Goal: Complete application form: Complete application form

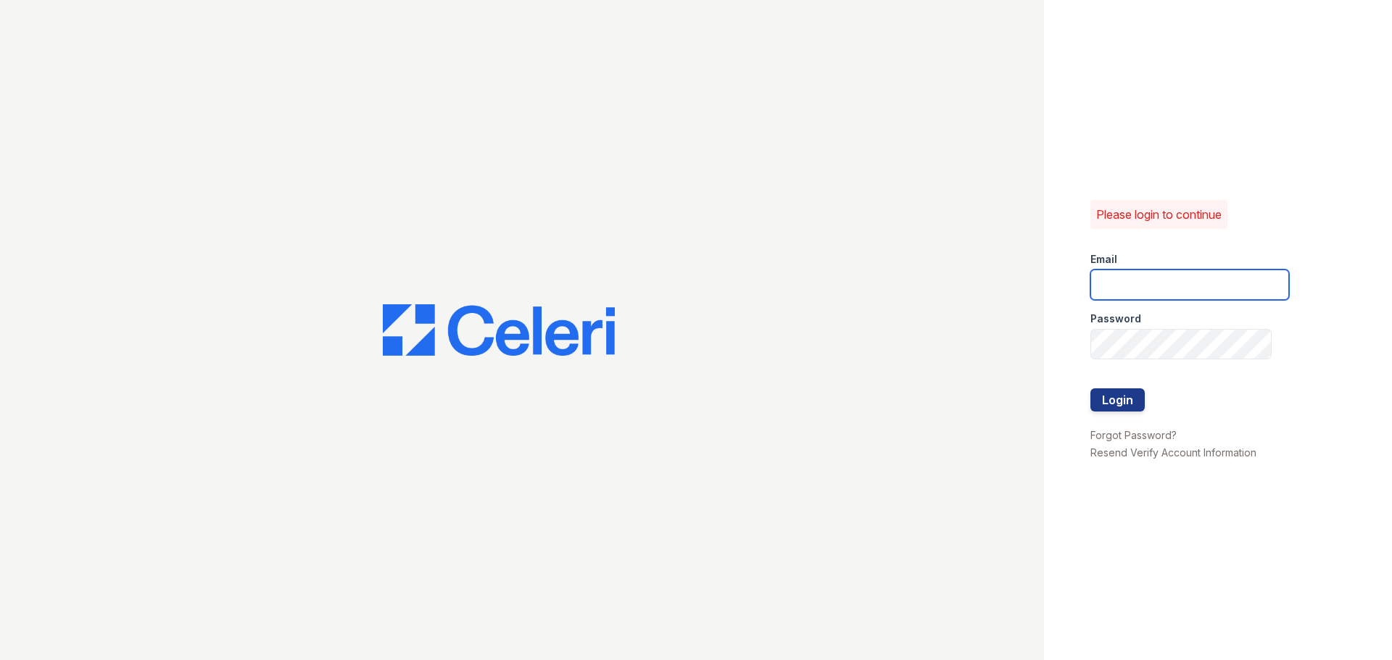
type input "[PERSON_NAME][EMAIL_ADDRESS][DOMAIN_NAME]"
click at [1128, 382] on div at bounding box center [1189, 373] width 199 height 29
click at [1127, 396] on button "Login" at bounding box center [1117, 399] width 54 height 23
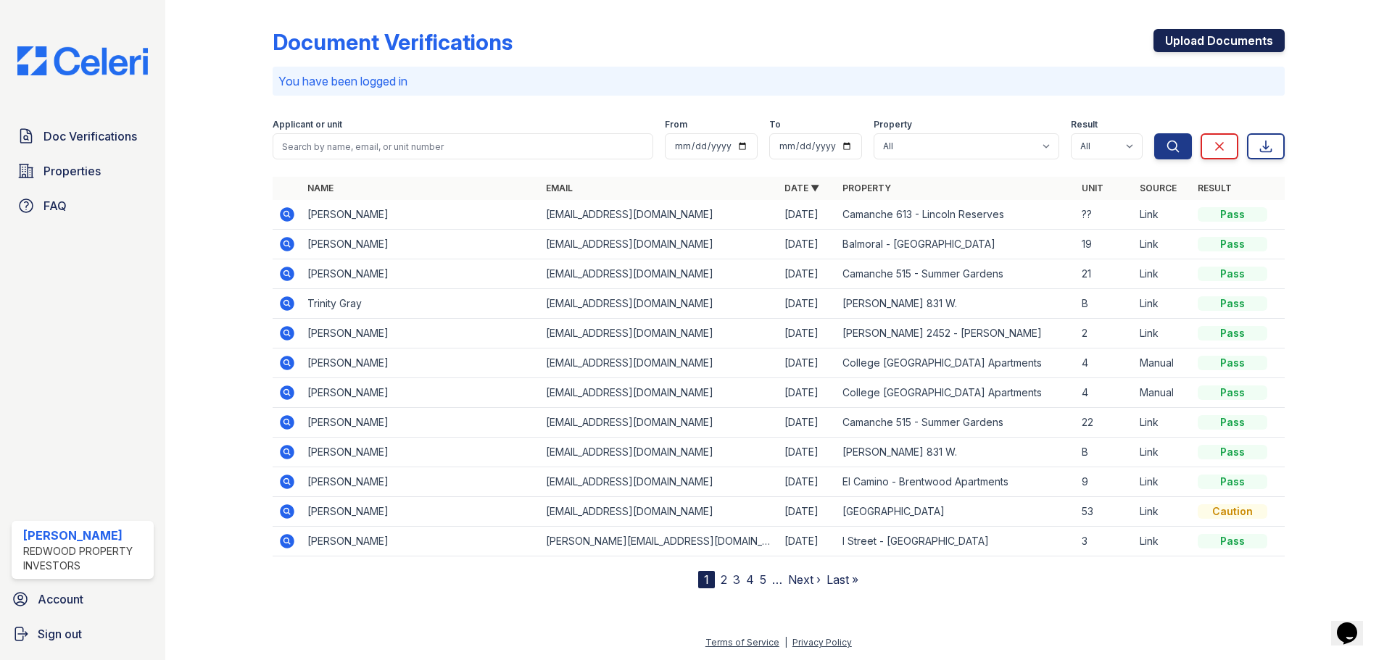
click at [1225, 39] on link "Upload Documents" at bounding box center [1218, 40] width 131 height 23
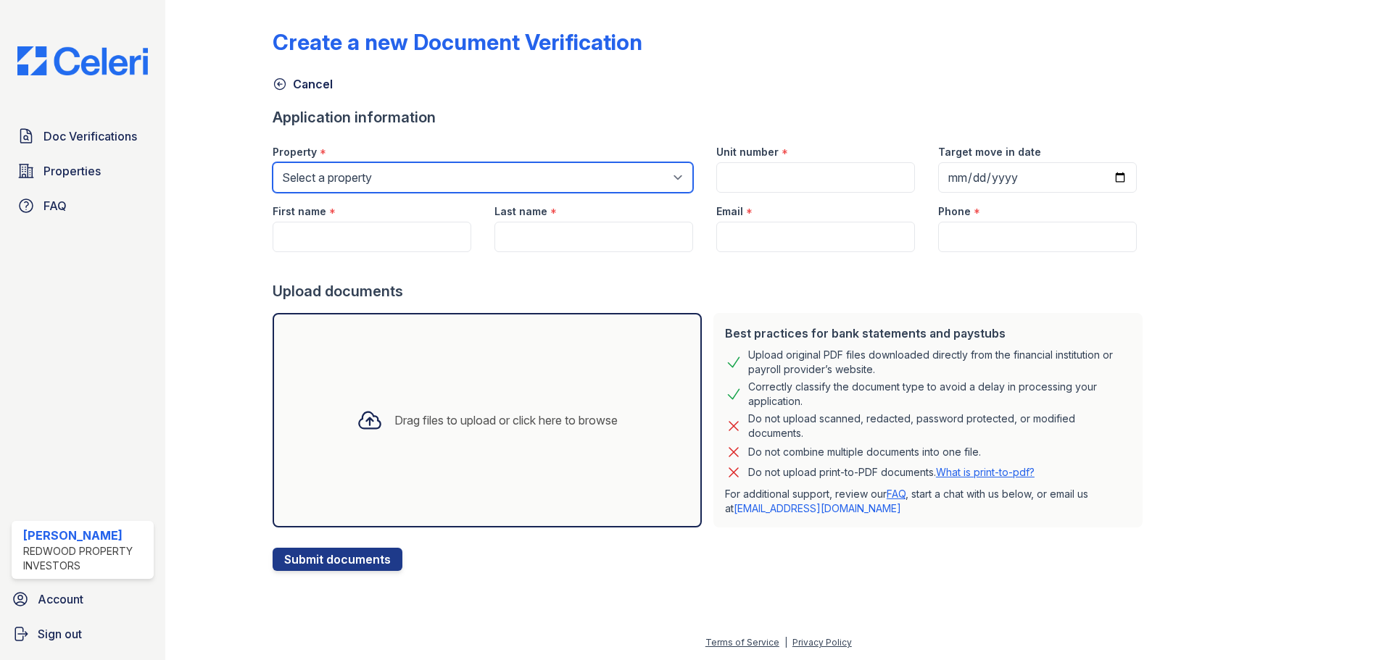
click at [667, 178] on select "Select a property [GEOGRAPHIC_DATA] – [GEOGRAPHIC_DATA][PERSON_NAME] [GEOGRAPHI…" at bounding box center [483, 177] width 420 height 30
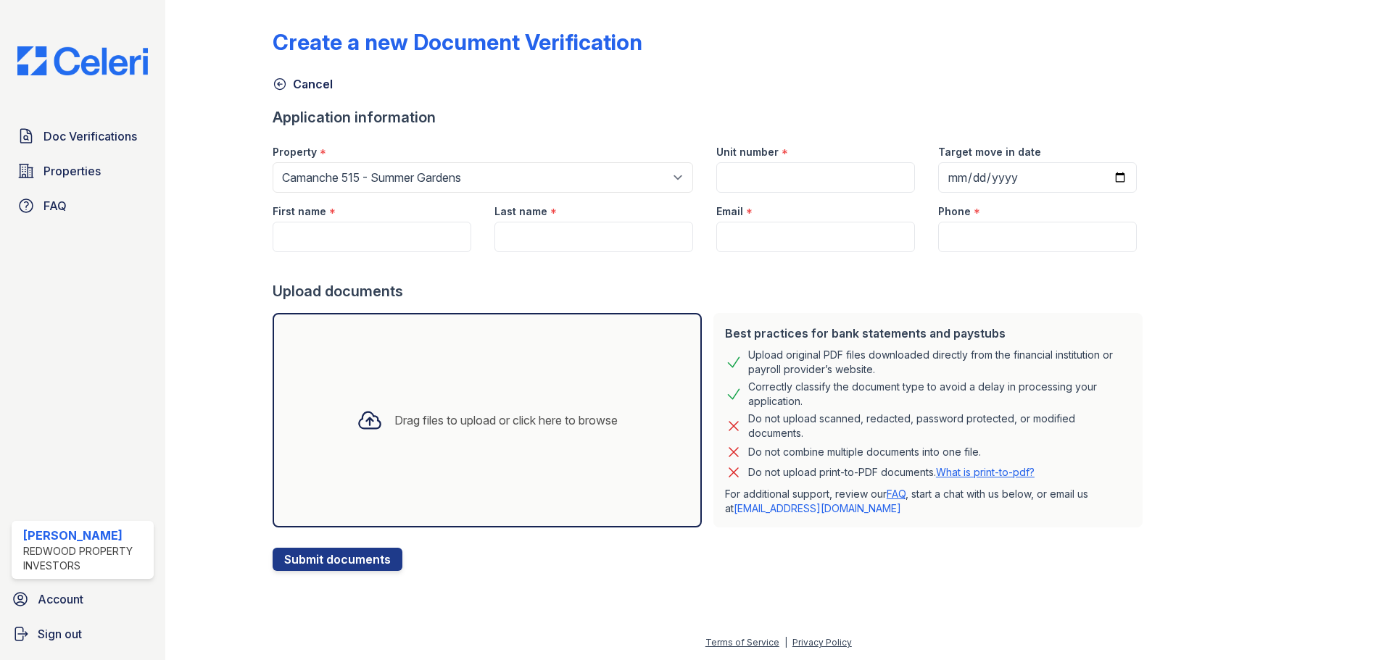
click at [652, 131] on form "Application information Property * Select a property [GEOGRAPHIC_DATA] [GEOGRAP…" at bounding box center [711, 339] width 876 height 464
click at [552, 180] on select "Select a property [GEOGRAPHIC_DATA] – [GEOGRAPHIC_DATA][PERSON_NAME] [GEOGRAPHI…" at bounding box center [483, 177] width 420 height 30
select select "4455"
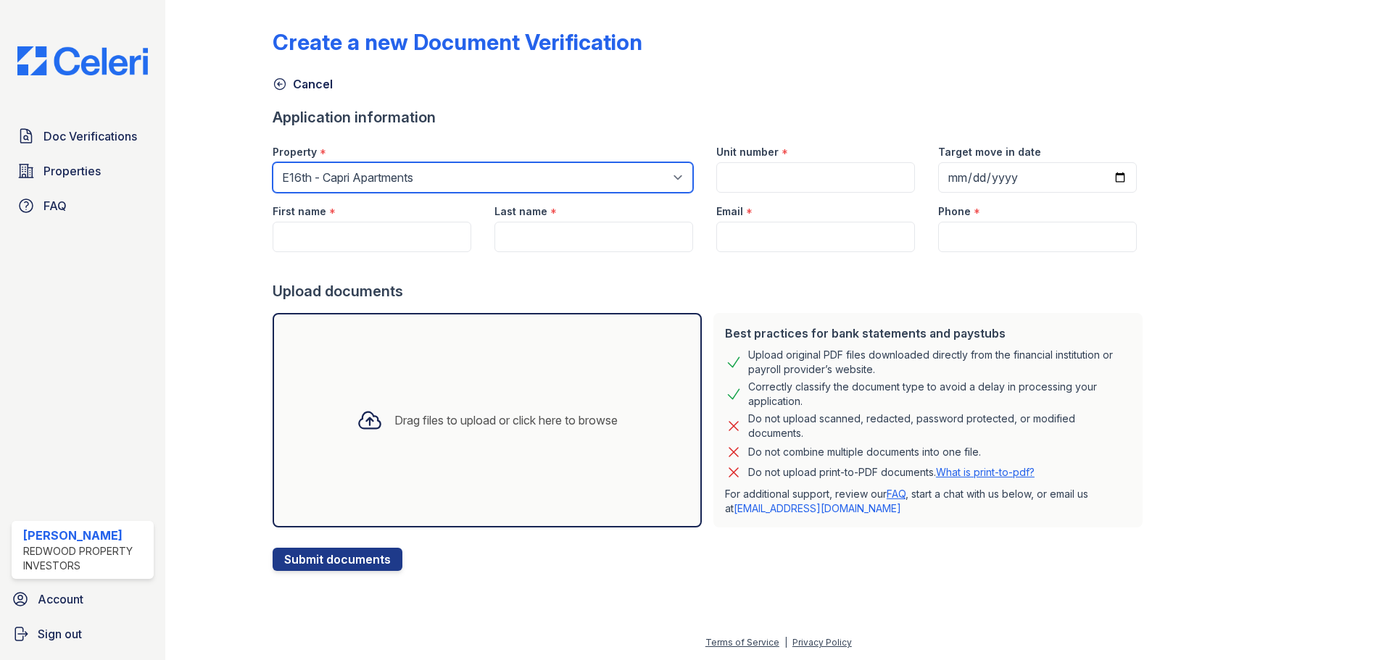
click at [273, 162] on select "Select a property [GEOGRAPHIC_DATA] – [GEOGRAPHIC_DATA][PERSON_NAME] [GEOGRAPHI…" at bounding box center [483, 177] width 420 height 30
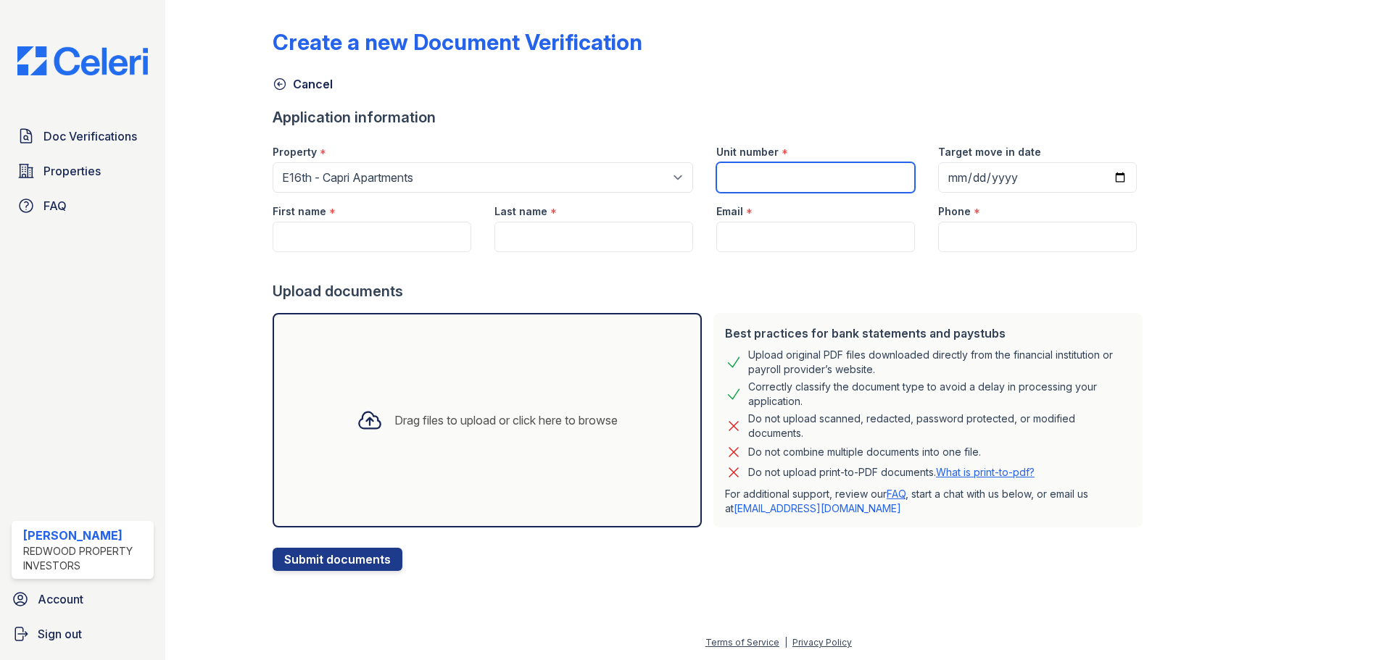
click at [815, 178] on input "Unit number" at bounding box center [815, 177] width 199 height 30
type input "206"
click at [939, 180] on input "Target move in date" at bounding box center [1037, 177] width 199 height 30
click at [1106, 177] on input "Target move in date" at bounding box center [1037, 177] width 199 height 30
type input "[DATE]"
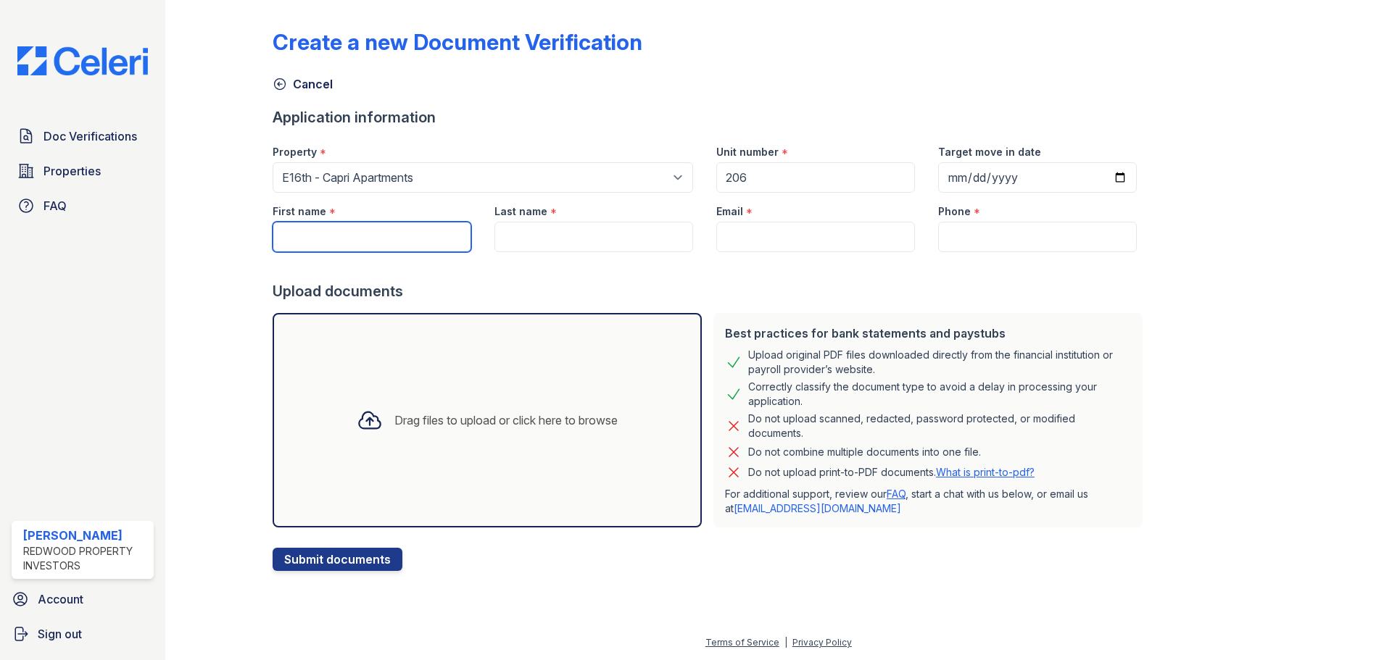
click at [399, 249] on input "First name" at bounding box center [372, 237] width 199 height 30
type input "[PERSON_NAME]"
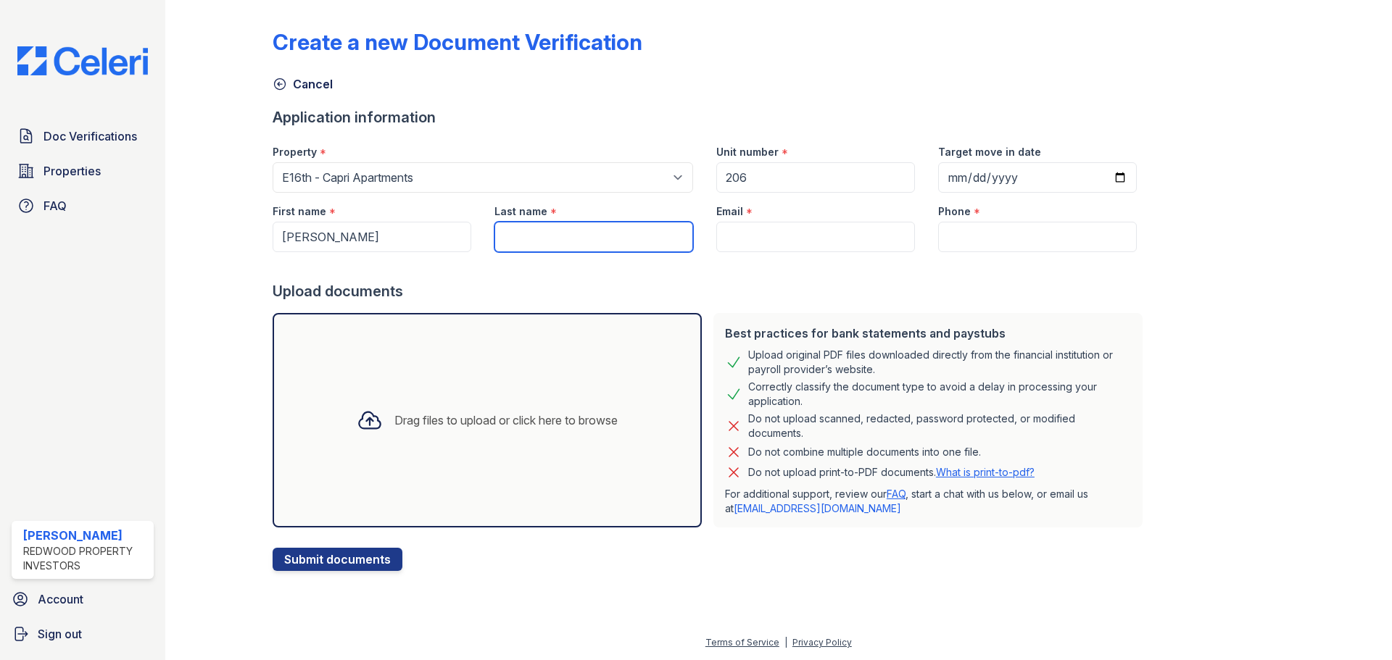
paste input "[PERSON_NAME]"
drag, startPoint x: 558, startPoint y: 238, endPoint x: 380, endPoint y: 230, distance: 177.7
click at [380, 230] on div "First name * [GEOGRAPHIC_DATA] Last name * [PERSON_NAME] Email * Phone *" at bounding box center [704, 222] width 887 height 59
type input "Straiten"
click at [748, 236] on input "Email" at bounding box center [815, 237] width 199 height 30
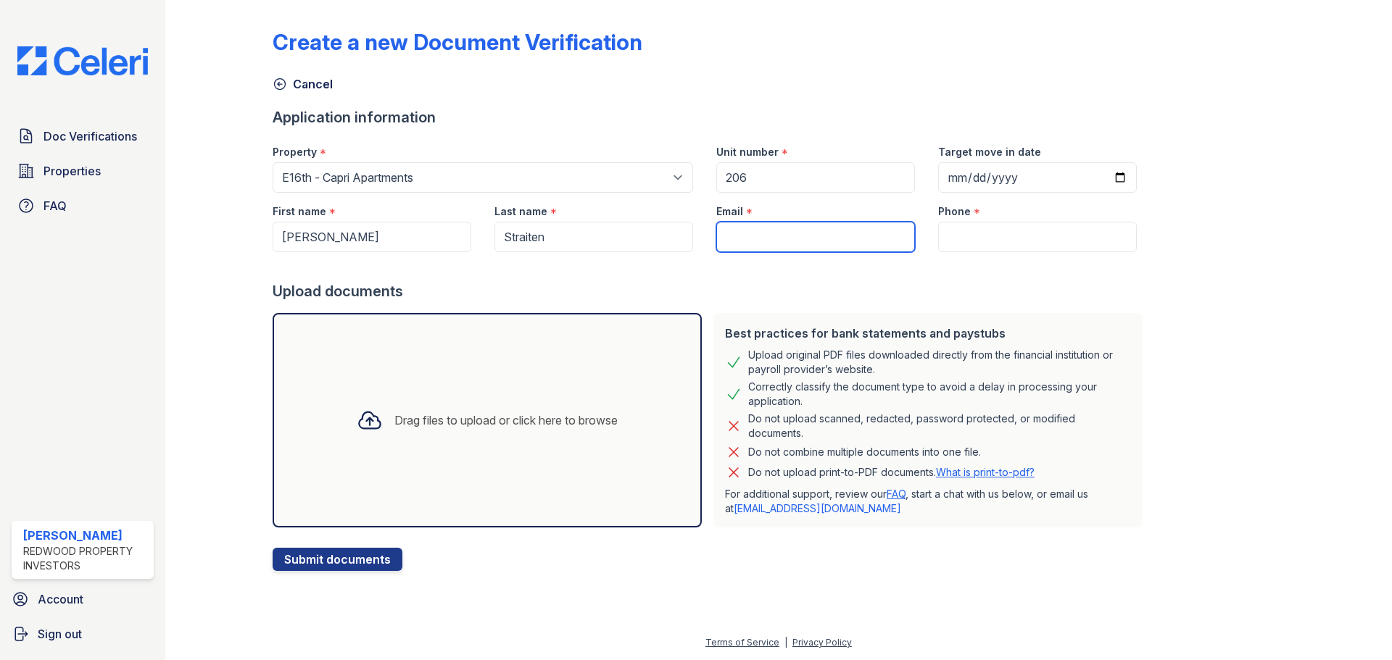
click at [783, 242] on input "Email" at bounding box center [815, 237] width 199 height 30
paste input "[EMAIL_ADDRESS][DOMAIN_NAME]"
type input "[EMAIL_ADDRESS][DOMAIN_NAME]"
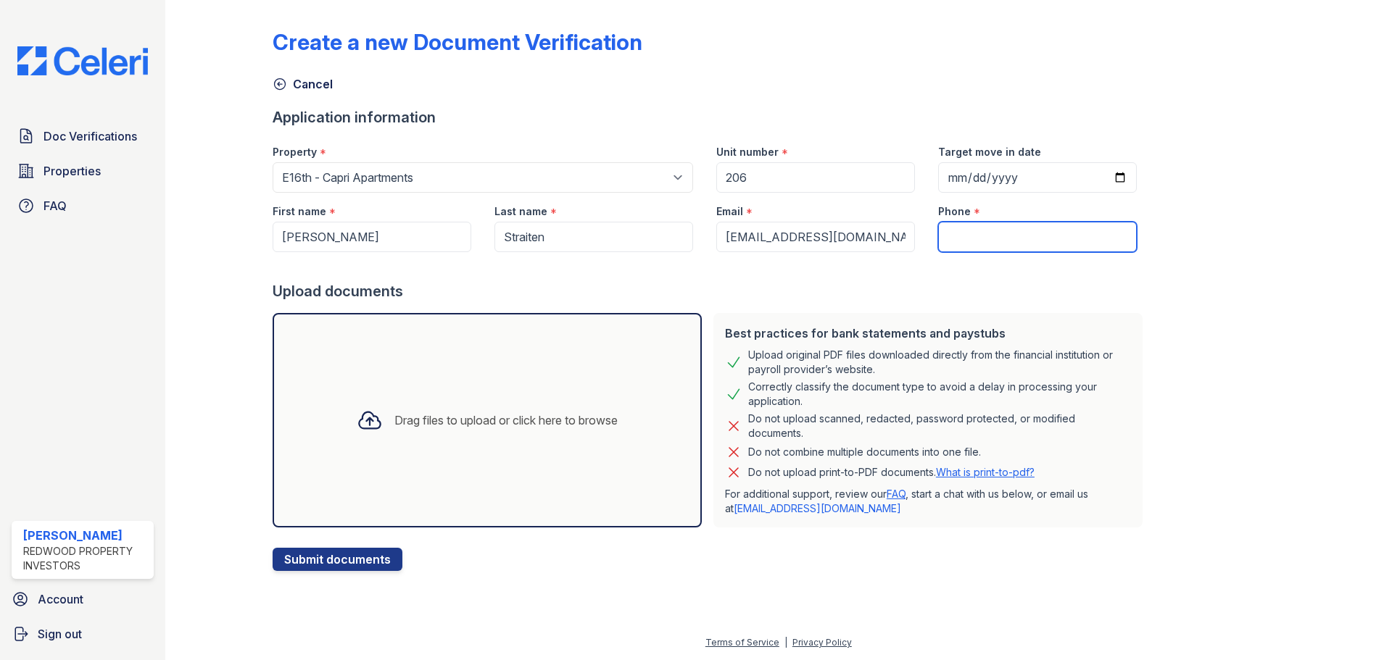
click at [957, 239] on input "Phone" at bounding box center [1037, 237] width 199 height 30
paste input "[PHONE_NUMBER]"
type input "[PHONE_NUMBER]"
click at [409, 421] on div "Drag files to upload or click here to browse" at bounding box center [505, 420] width 223 height 17
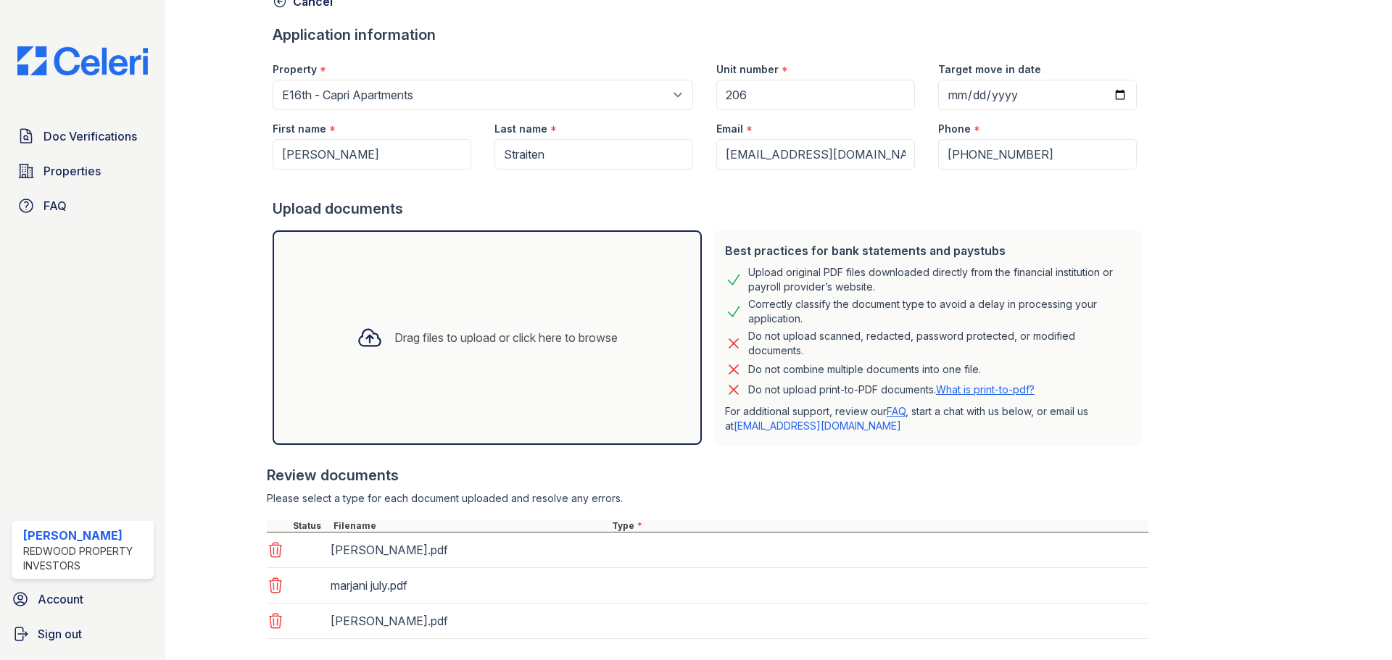
scroll to position [163, 0]
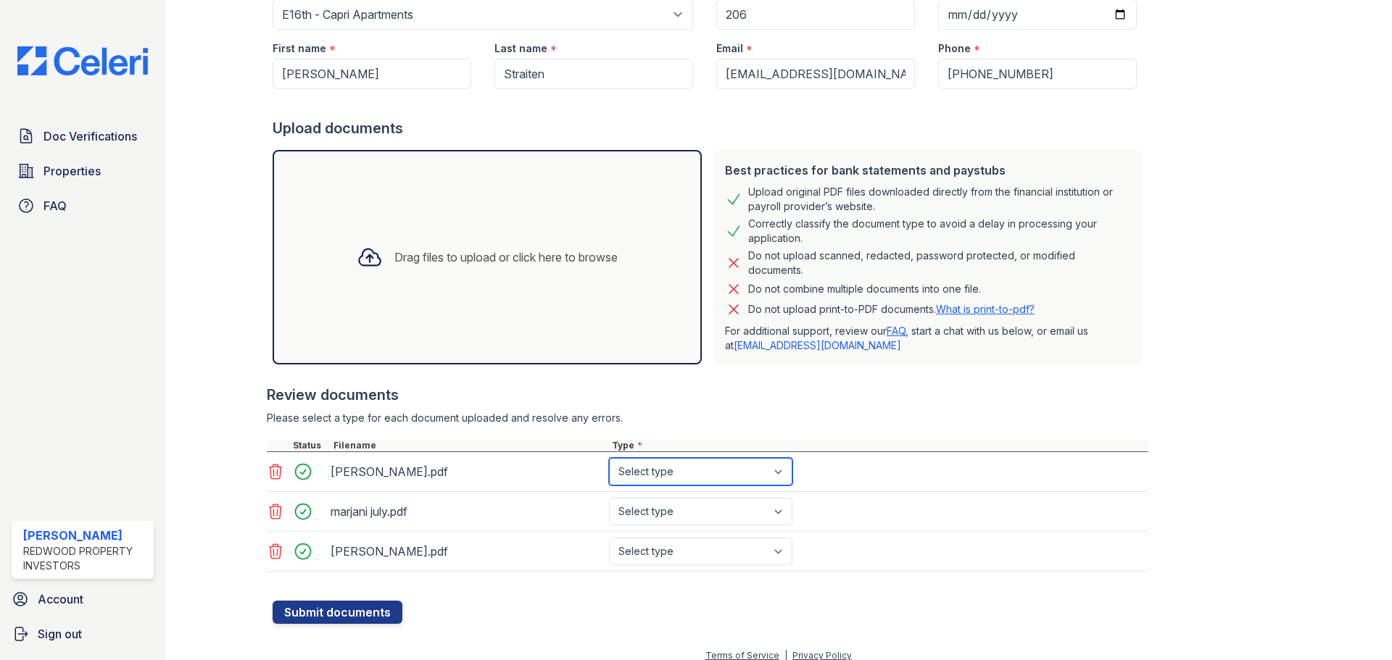
click at [787, 470] on select "Select type Paystub Bank Statement Offer Letter Tax Documents Benefit Award Let…" at bounding box center [700, 472] width 183 height 28
select select "bank_statement"
click at [609, 458] on select "Select type Paystub Bank Statement Offer Letter Tax Documents Benefit Award Let…" at bounding box center [700, 472] width 183 height 28
click at [777, 507] on select "Select type Paystub Bank Statement Offer Letter Tax Documents Benefit Award Let…" at bounding box center [700, 512] width 183 height 28
select select "bank_statement"
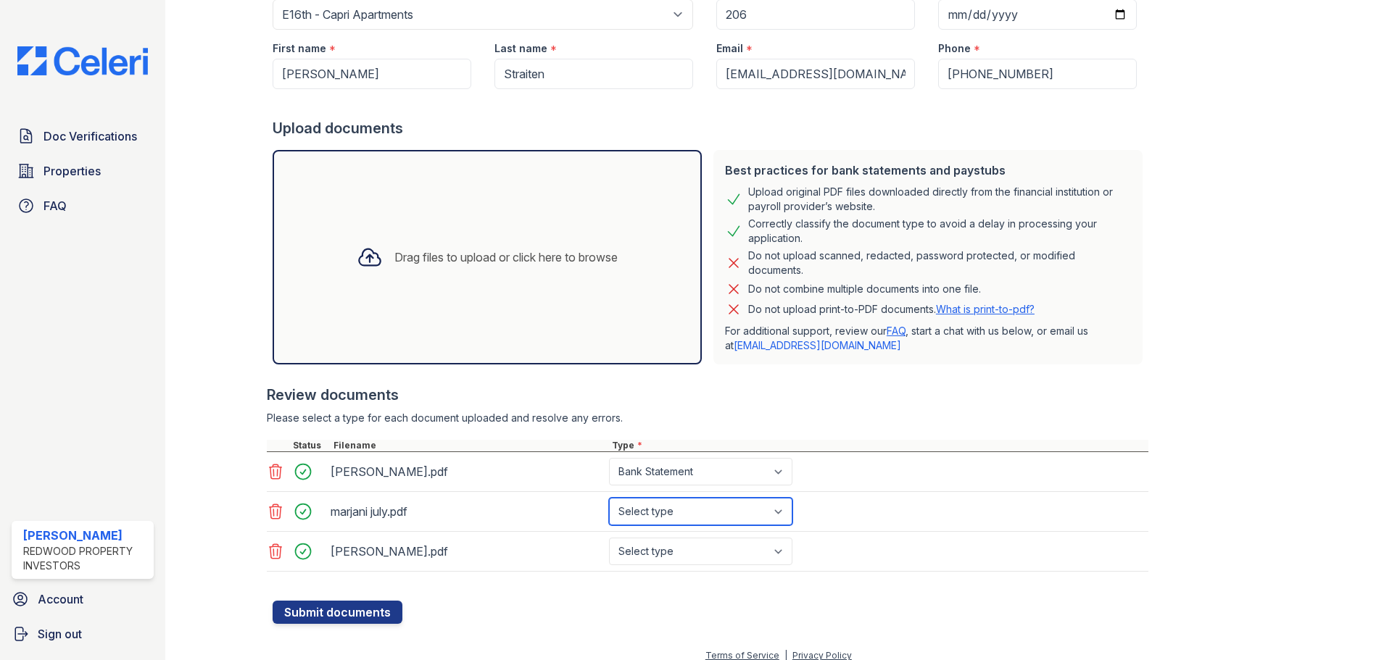
click at [609, 498] on select "Select type Paystub Bank Statement Offer Letter Tax Documents Benefit Award Let…" at bounding box center [700, 512] width 183 height 28
drag, startPoint x: 788, startPoint y: 552, endPoint x: 782, endPoint y: 544, distance: 10.5
click at [787, 552] on select "Select type Paystub Bank Statement Offer Letter Tax Documents Benefit Award Let…" at bounding box center [700, 552] width 183 height 28
select select "bank_statement"
click at [609, 538] on select "Select type Paystub Bank Statement Offer Letter Tax Documents Benefit Award Let…" at bounding box center [700, 552] width 183 height 28
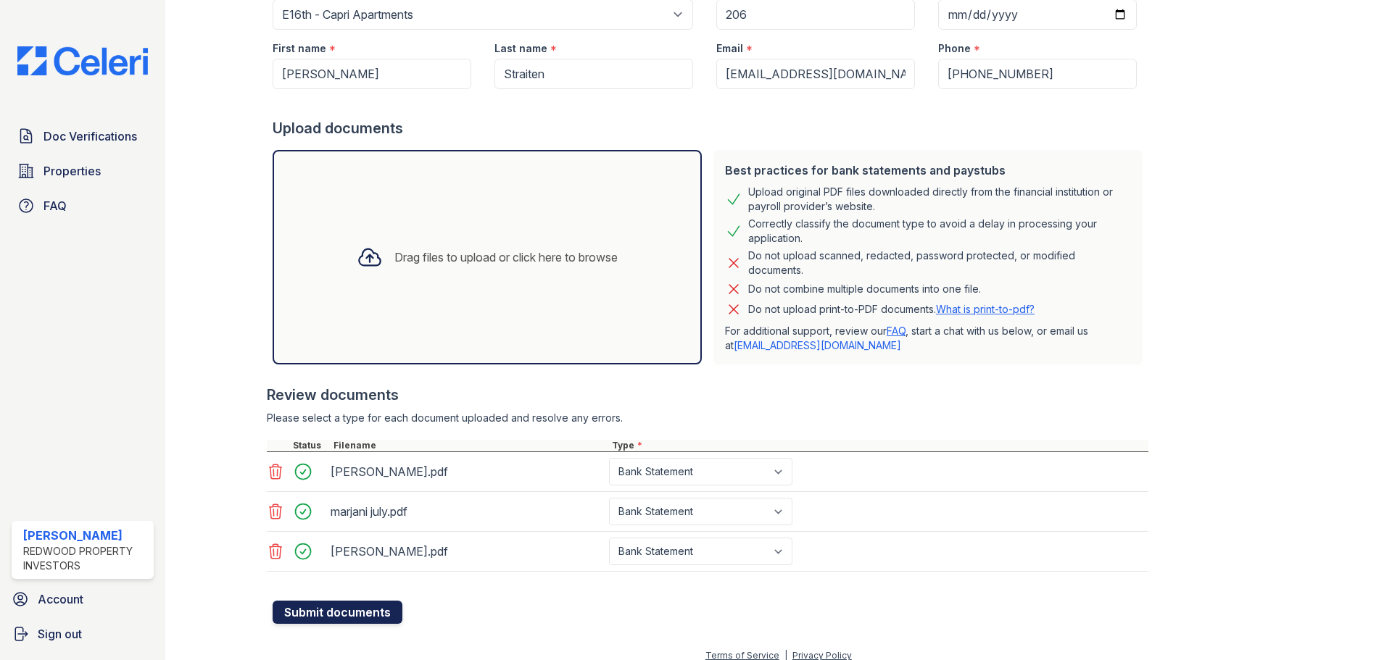
click at [352, 608] on button "Submit documents" at bounding box center [338, 612] width 130 height 23
